Goal: Entertainment & Leisure: Consume media (video, audio)

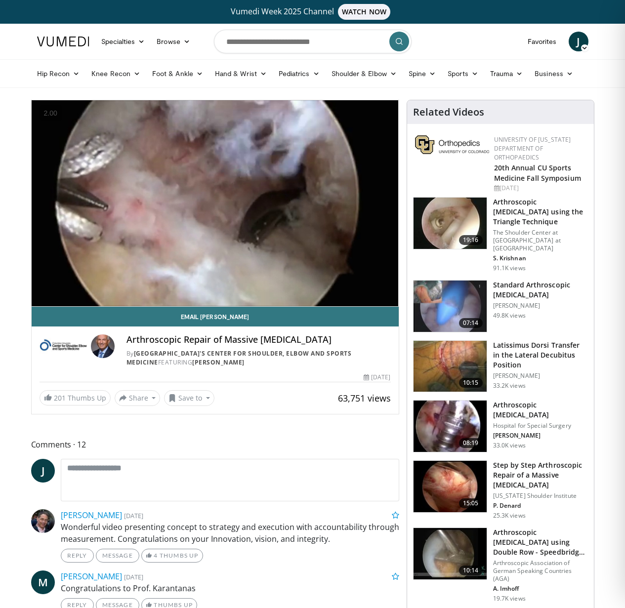
click at [456, 345] on img at bounding box center [450, 366] width 73 height 51
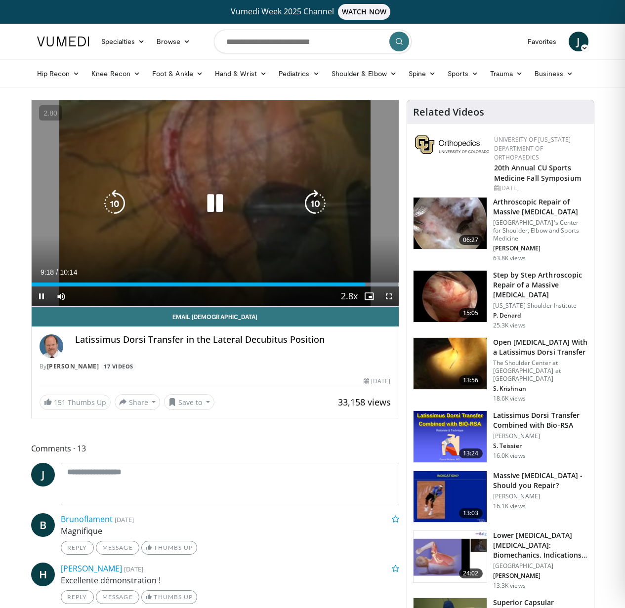
click at [183, 252] on div "10 seconds Tap to unmute" at bounding box center [215, 203] width 367 height 206
